Goal: Task Accomplishment & Management: Manage account settings

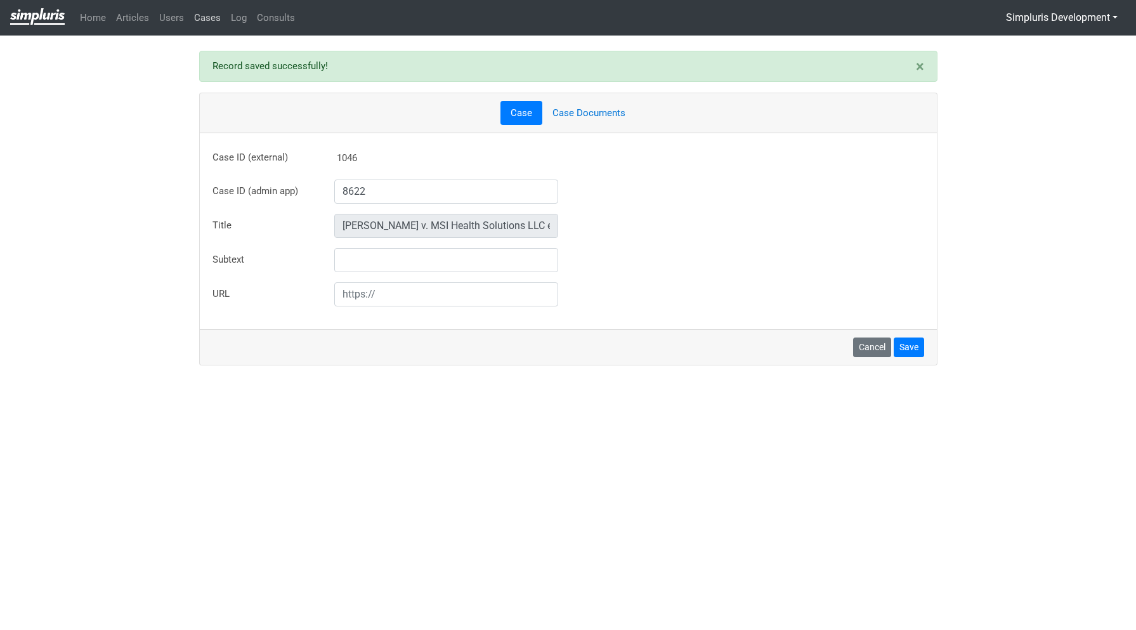
click at [209, 19] on link "Cases" at bounding box center [207, 18] width 37 height 25
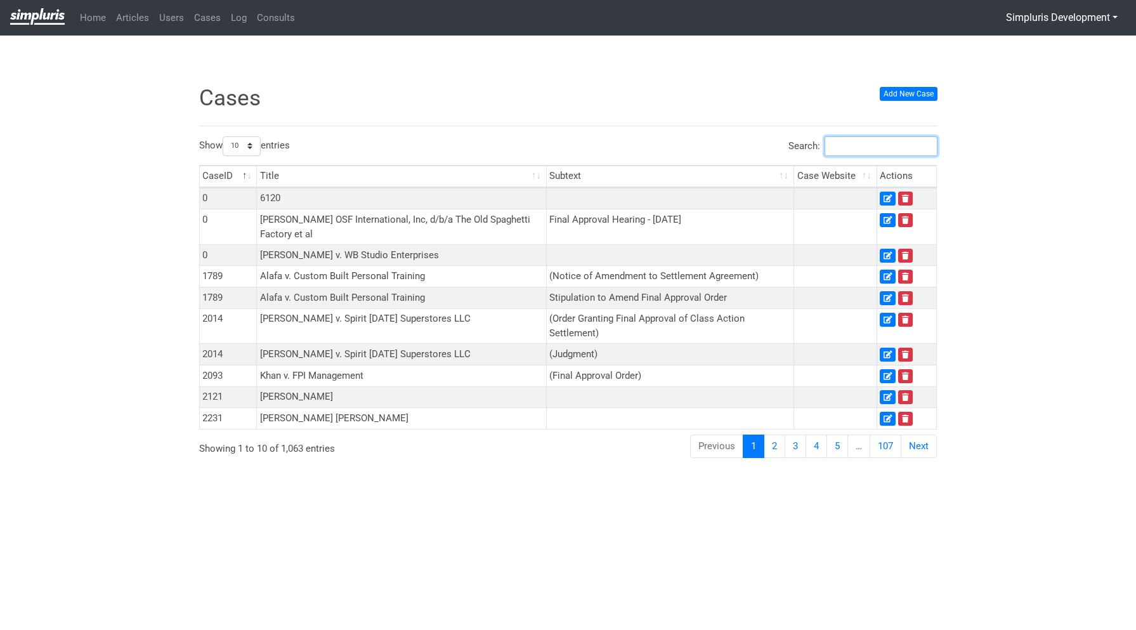
click at [850, 146] on input "Search:" at bounding box center [880, 146] width 113 height 20
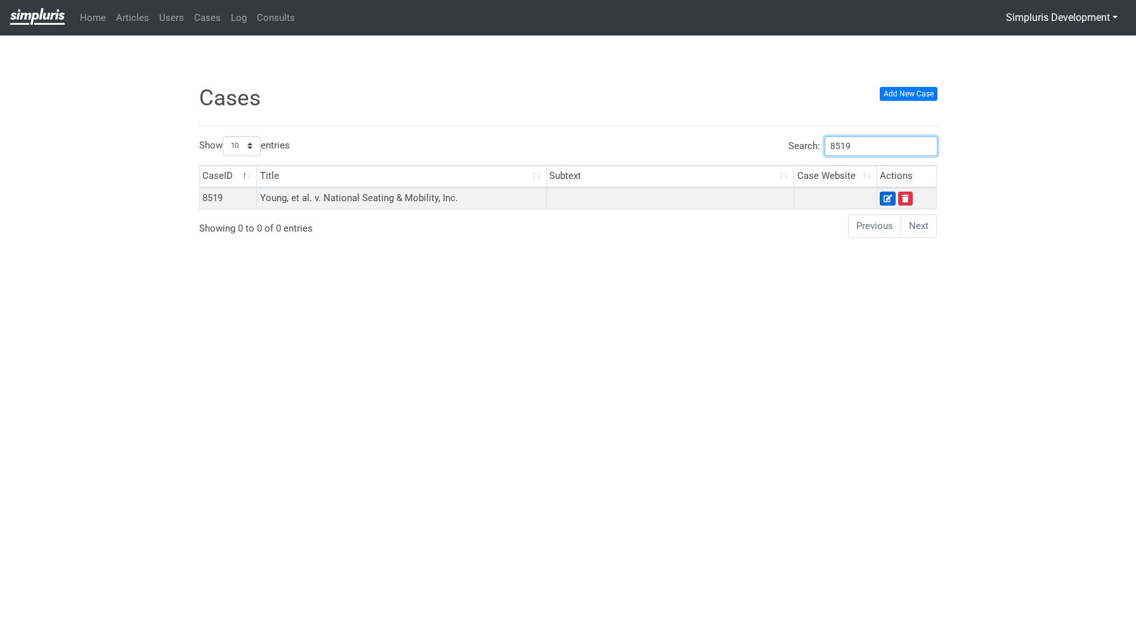
type input "8519"
click at [883, 201] on icon at bounding box center [887, 199] width 8 height 8
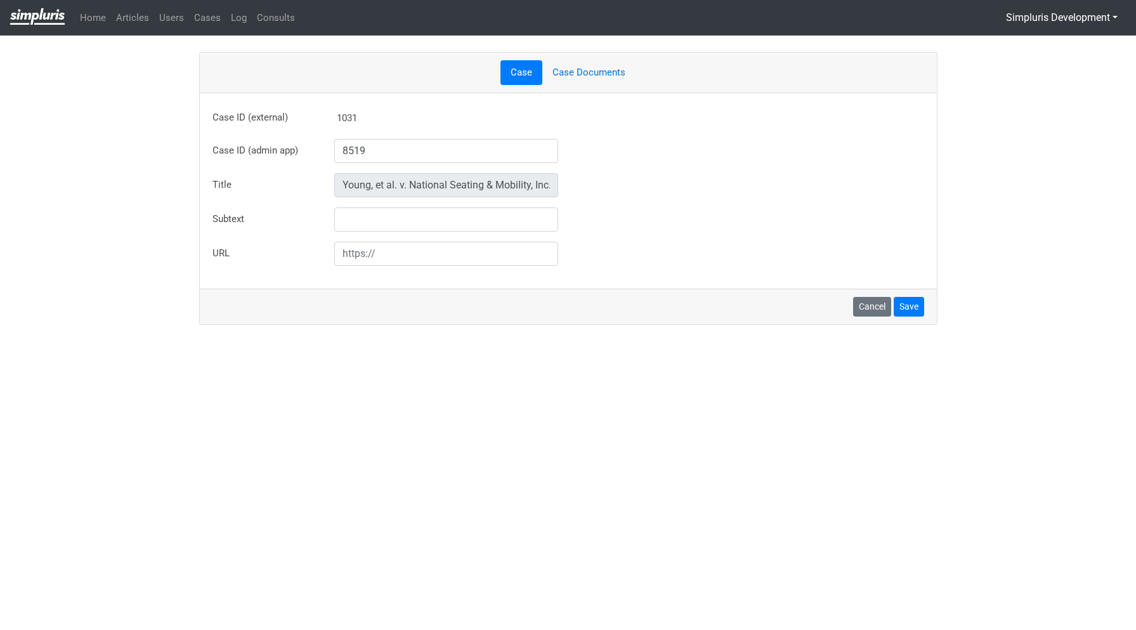
click at [569, 69] on link "Case Documents" at bounding box center [588, 72] width 93 height 25
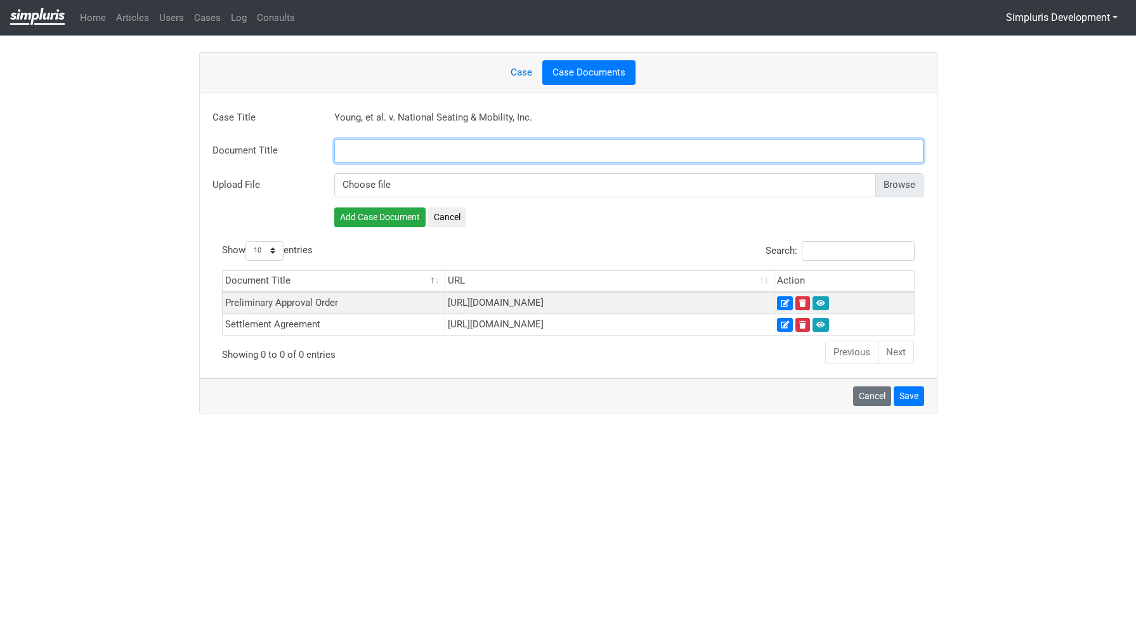
click at [386, 147] on input "text" at bounding box center [629, 151] width 590 height 24
paste input "Final Approval Tentative Ruling"
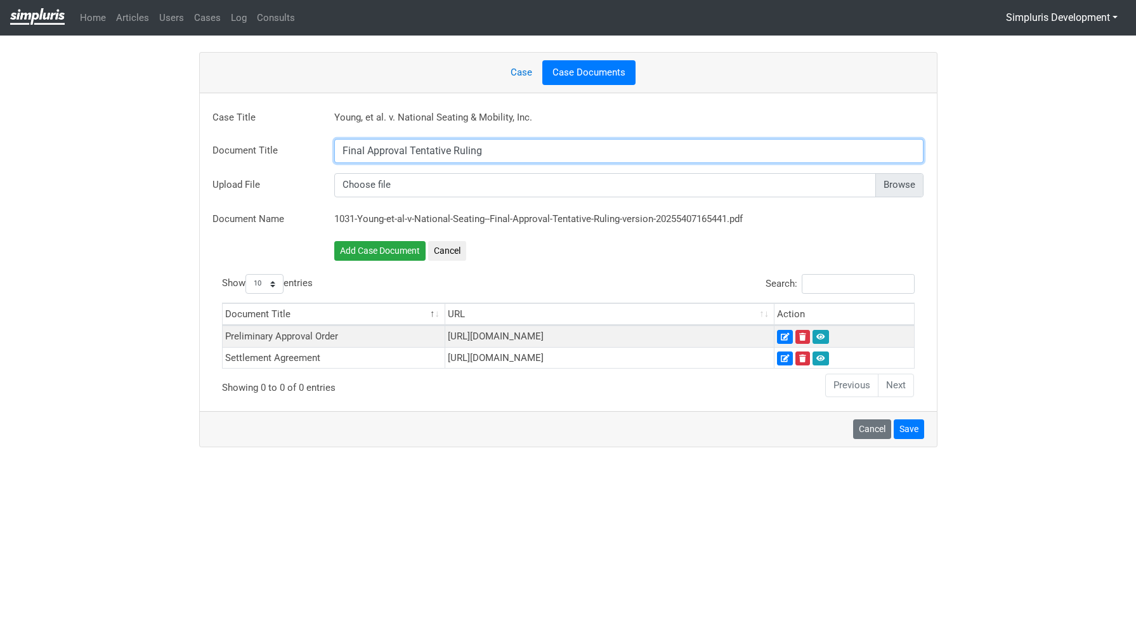
type input "Final Approval Tentative Ruling"
click at [904, 183] on input "file" at bounding box center [629, 188] width 590 height 24
type input "C:\fakepath\Young v. National Seating 20251002 Tentative Ruling.pdf"
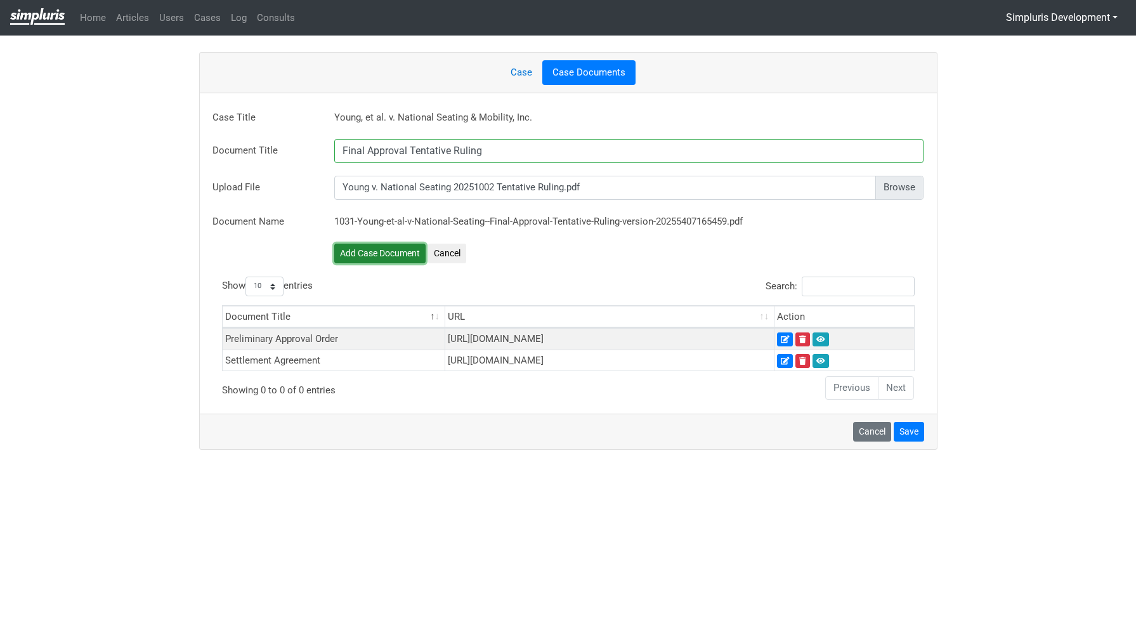
click at [390, 251] on button "Add Case Document" at bounding box center [379, 254] width 91 height 20
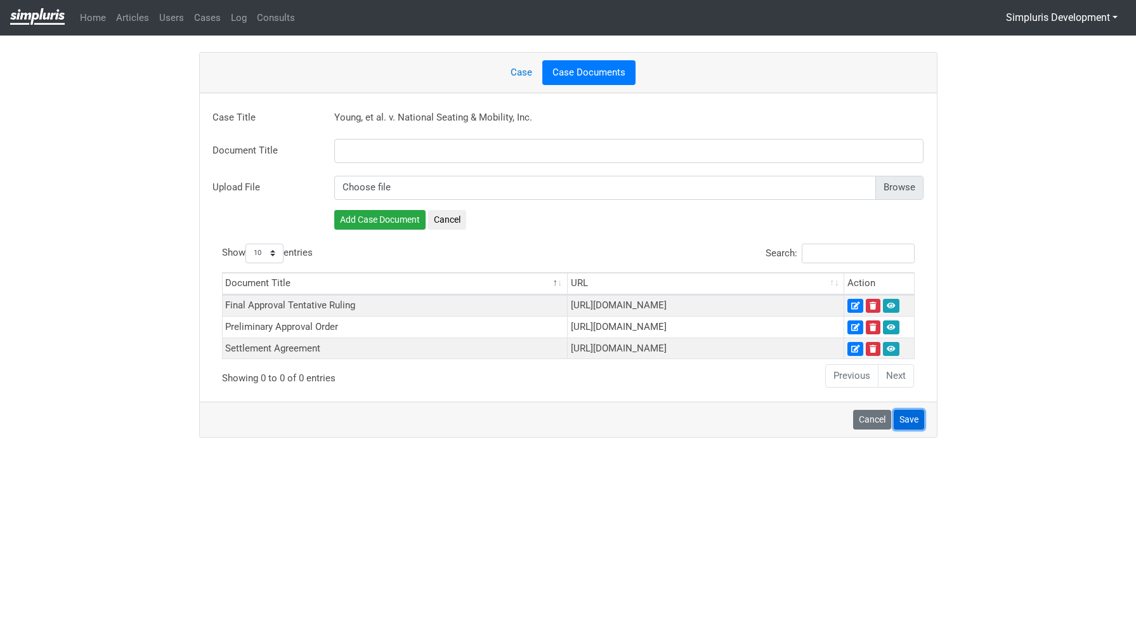
click at [920, 429] on button "Save" at bounding box center [909, 420] width 30 height 20
